Goal: Task Accomplishment & Management: Use online tool/utility

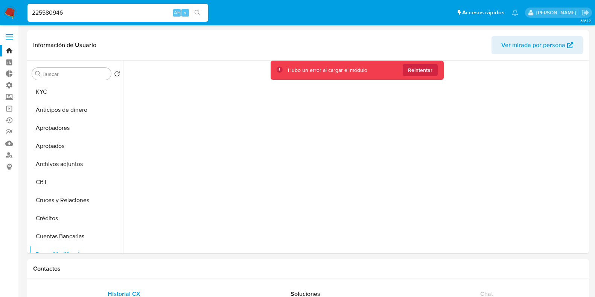
select select "10"
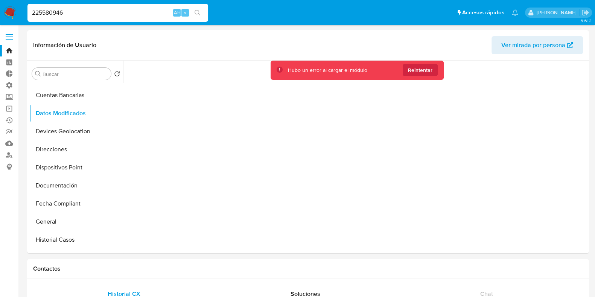
click at [6, 32] on label at bounding box center [9, 37] width 19 height 16
click at [0, 0] on input "checkbox" at bounding box center [0, 0] width 0 height 0
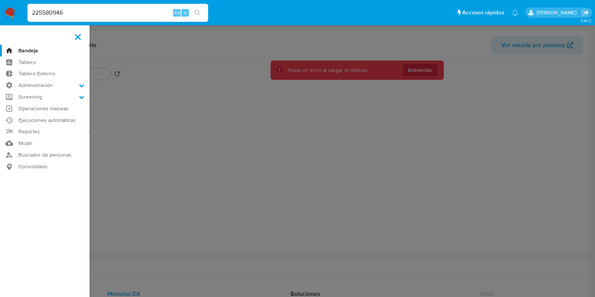
click at [82, 34] on label at bounding box center [78, 37] width 19 height 16
click at [0, 0] on input "checkbox" at bounding box center [0, 0] width 0 height 0
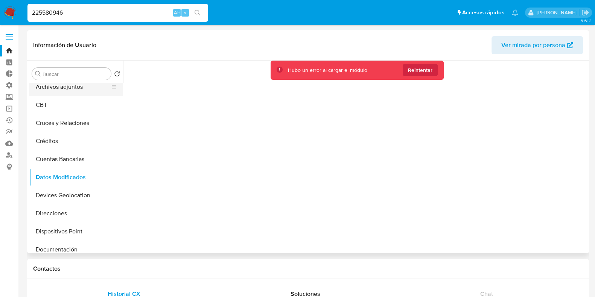
scroll to position [0, 0]
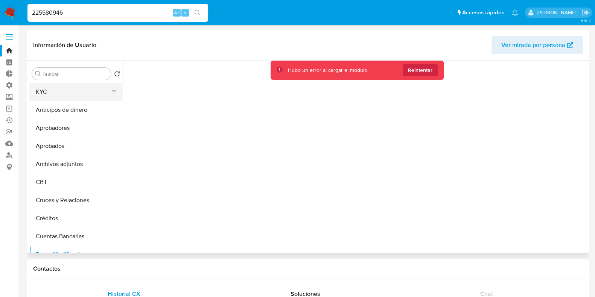
click at [61, 92] on button "KYC" at bounding box center [73, 92] width 88 height 18
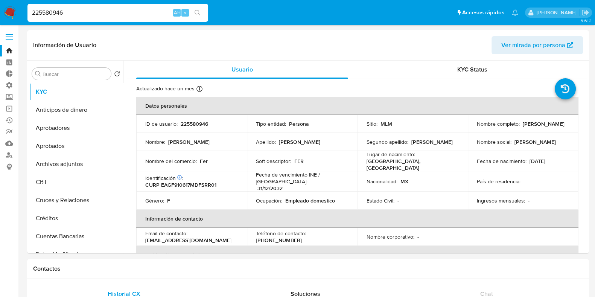
type input "lasalajuli"
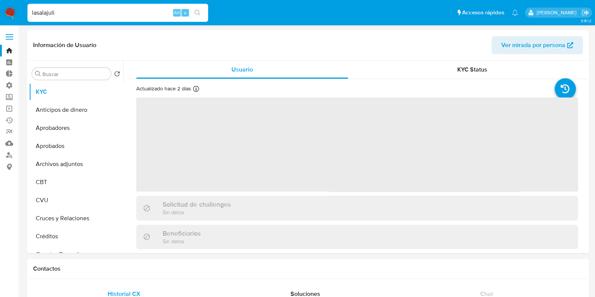
select select "10"
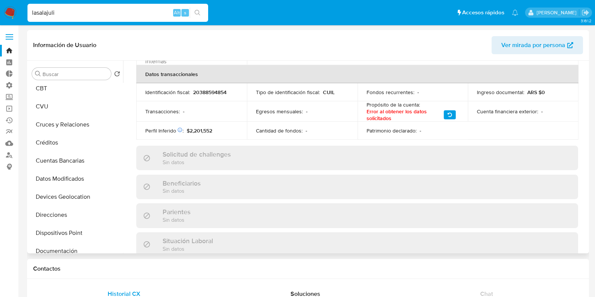
scroll to position [235, 0]
click at [6, 36] on label at bounding box center [9, 37] width 19 height 16
click at [0, 0] on input "checkbox" at bounding box center [0, 0] width 0 height 0
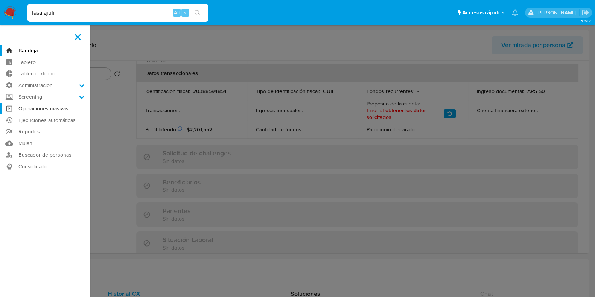
click at [59, 108] on link "Operaciones masivas" at bounding box center [45, 109] width 90 height 12
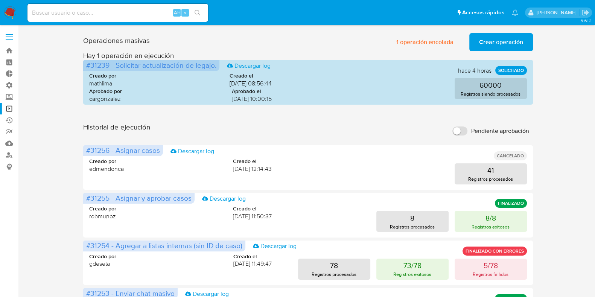
click at [476, 47] on button "Crear operación" at bounding box center [502, 42] width 64 height 18
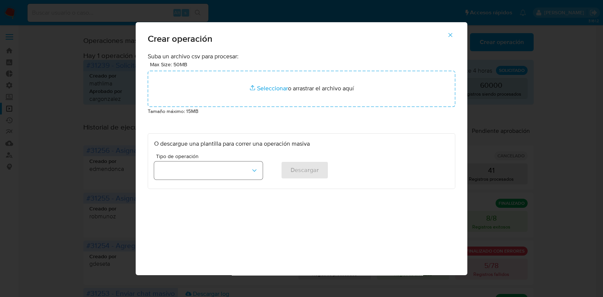
click at [226, 171] on button "button" at bounding box center [208, 171] width 108 height 18
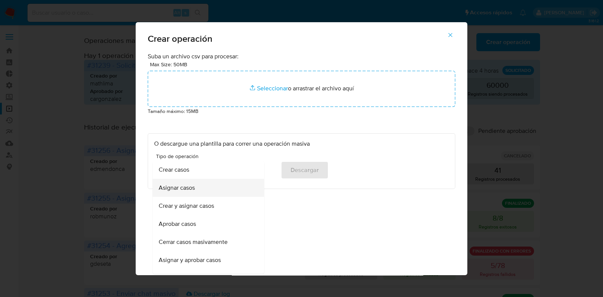
click at [224, 188] on div "Asignar casos" at bounding box center [206, 188] width 95 height 18
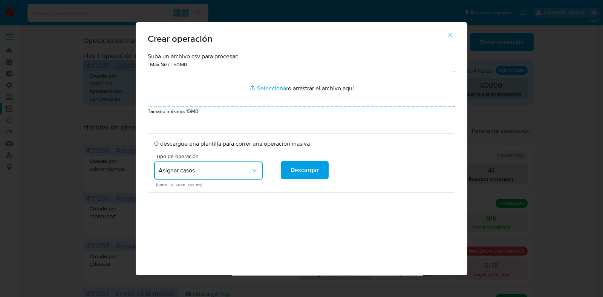
click at [452, 37] on icon "button" at bounding box center [450, 35] width 7 height 7
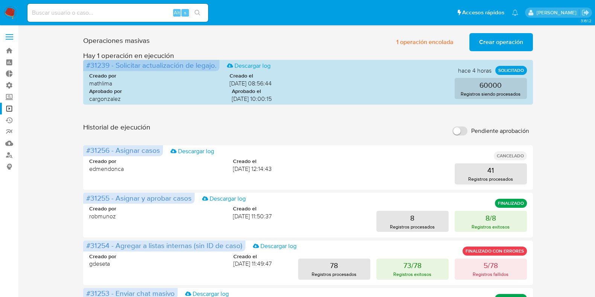
click at [5, 38] on label at bounding box center [9, 37] width 19 height 16
click at [0, 0] on input "checkbox" at bounding box center [0, 0] width 0 height 0
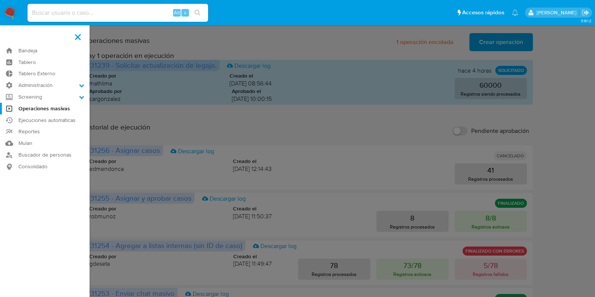
click at [80, 38] on span at bounding box center [78, 37] width 6 height 6
click at [0, 0] on input "checkbox" at bounding box center [0, 0] width 0 height 0
